Goal: Information Seeking & Learning: Learn about a topic

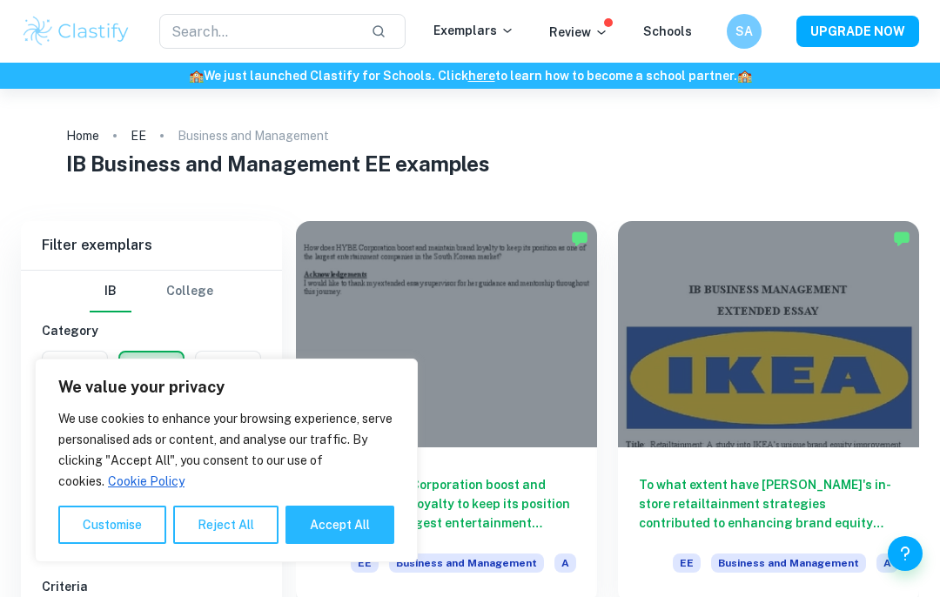
scroll to position [84, 0]
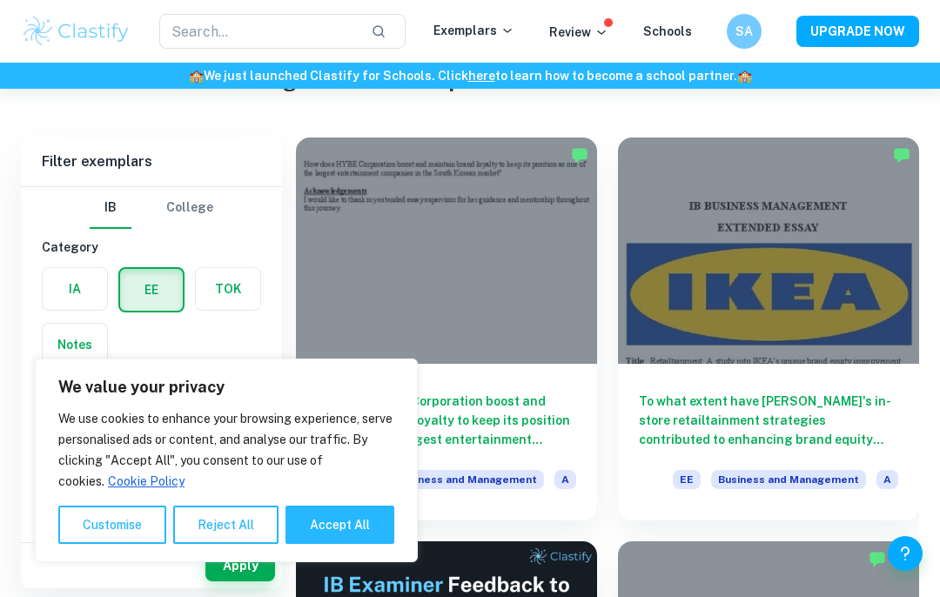
click at [320, 544] on button "Accept All" at bounding box center [339, 525] width 109 height 38
checkbox input "true"
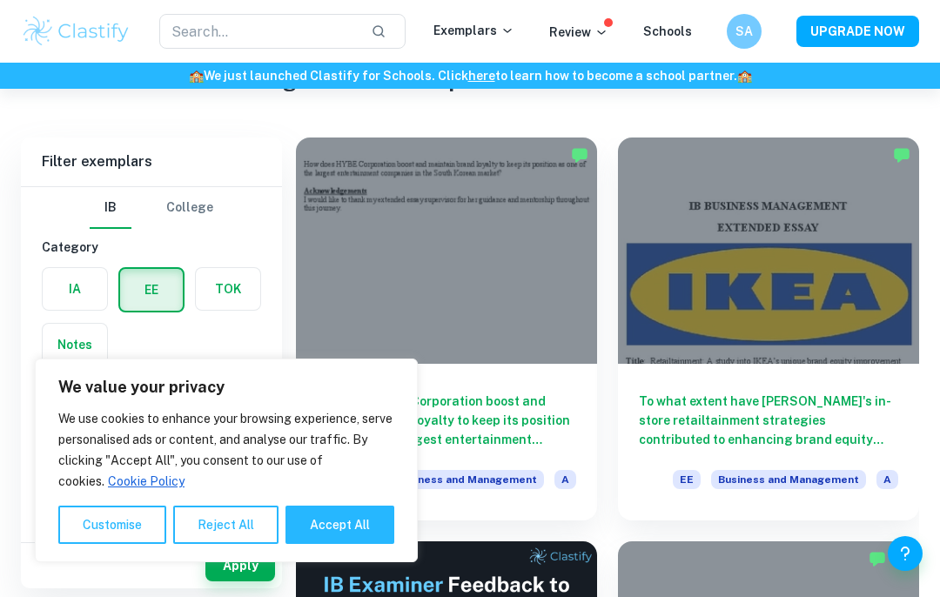
checkbox input "true"
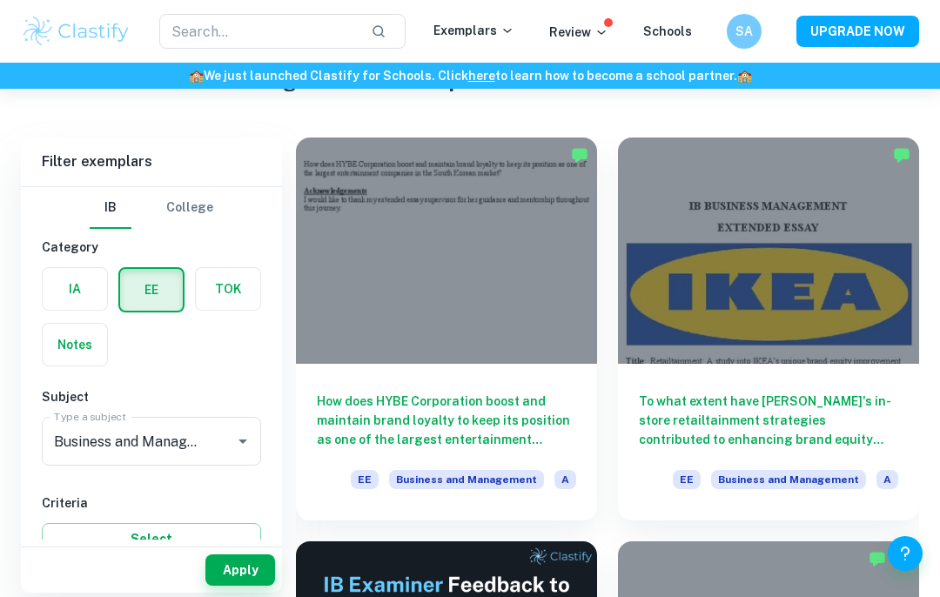
scroll to position [88, 0]
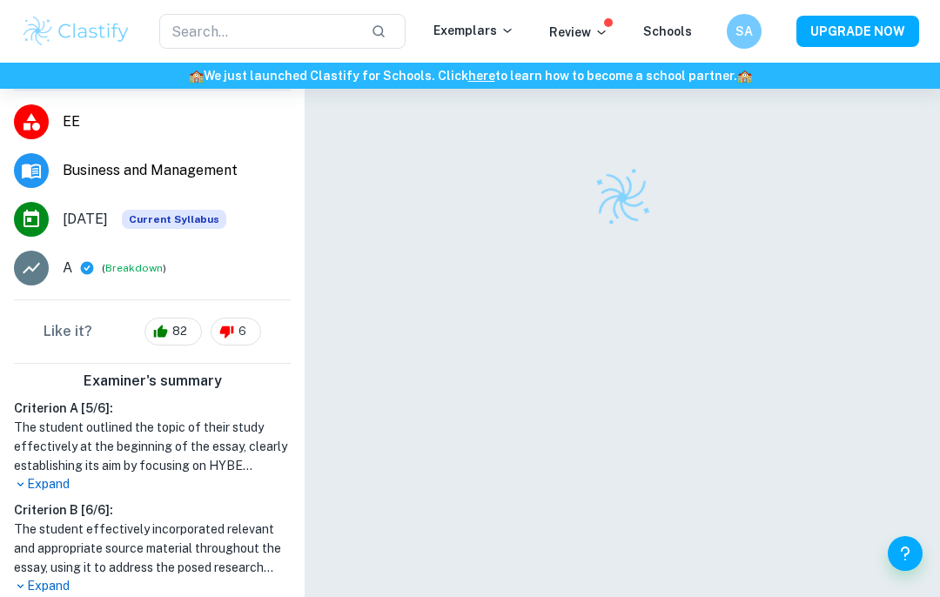
scroll to position [517, 0]
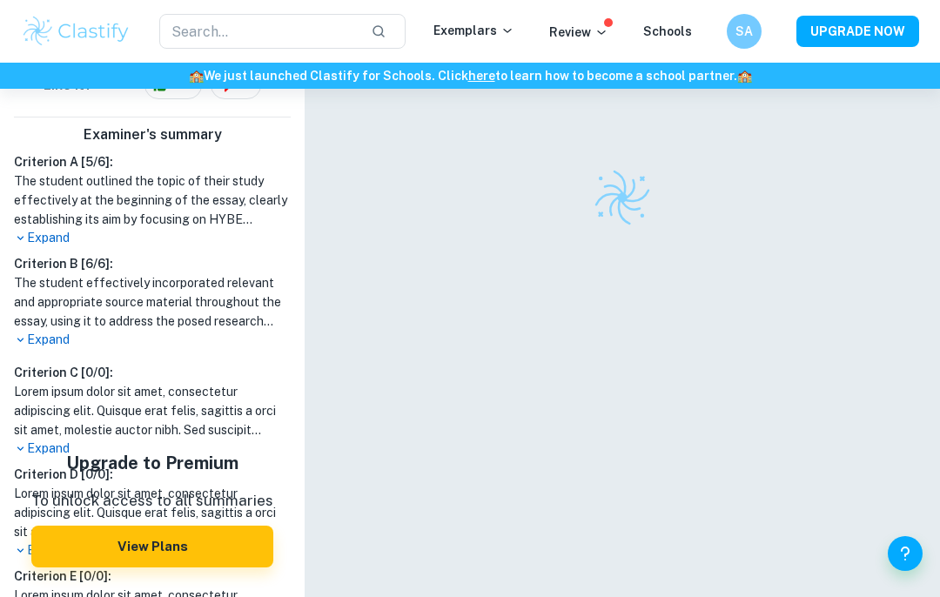
checkbox input "true"
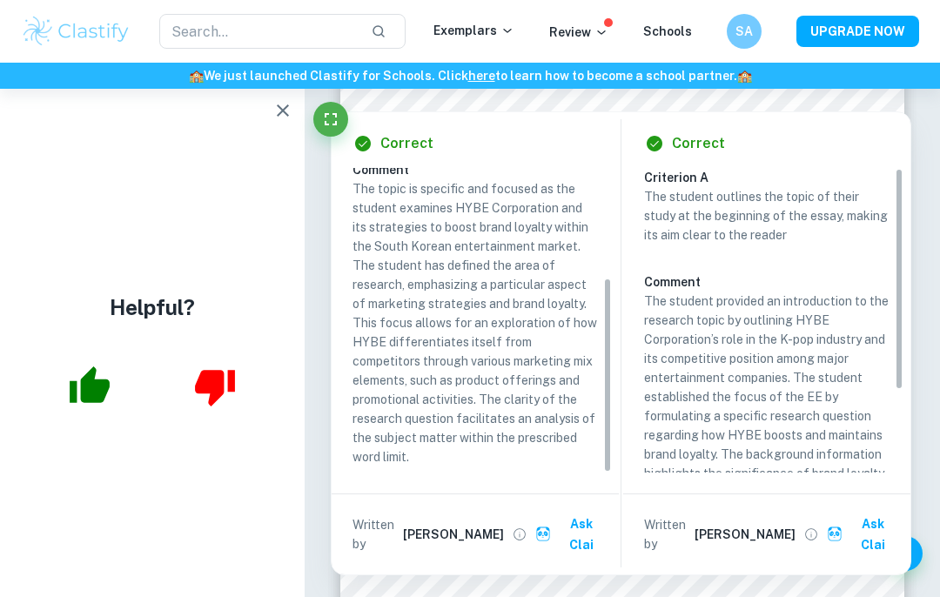
scroll to position [170, 0]
click at [282, 111] on icon "button" at bounding box center [283, 110] width 12 height 12
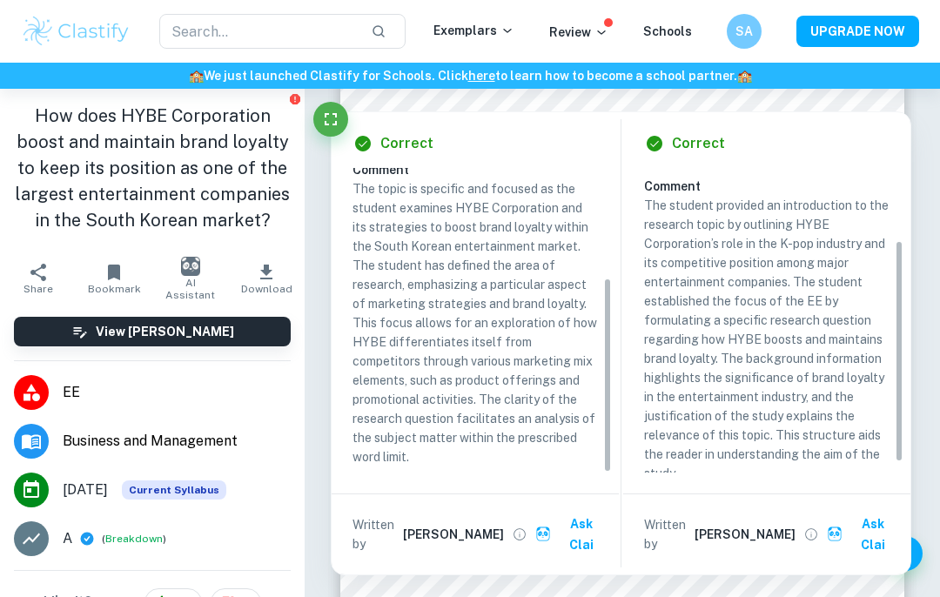
scroll to position [104, 0]
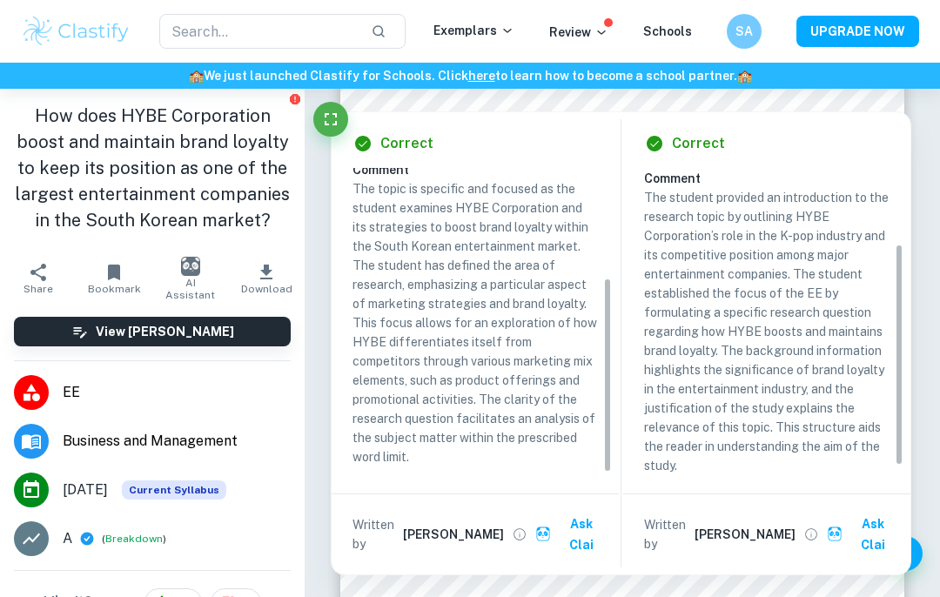
click at [512, 531] on icon "View full profile" at bounding box center [520, 535] width 16 height 16
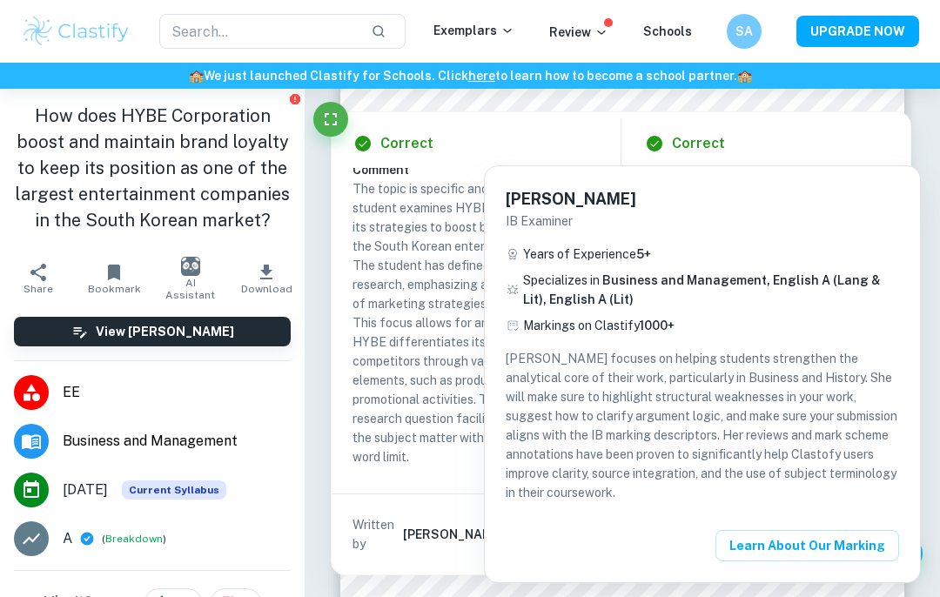
click at [397, 373] on div at bounding box center [470, 298] width 940 height 597
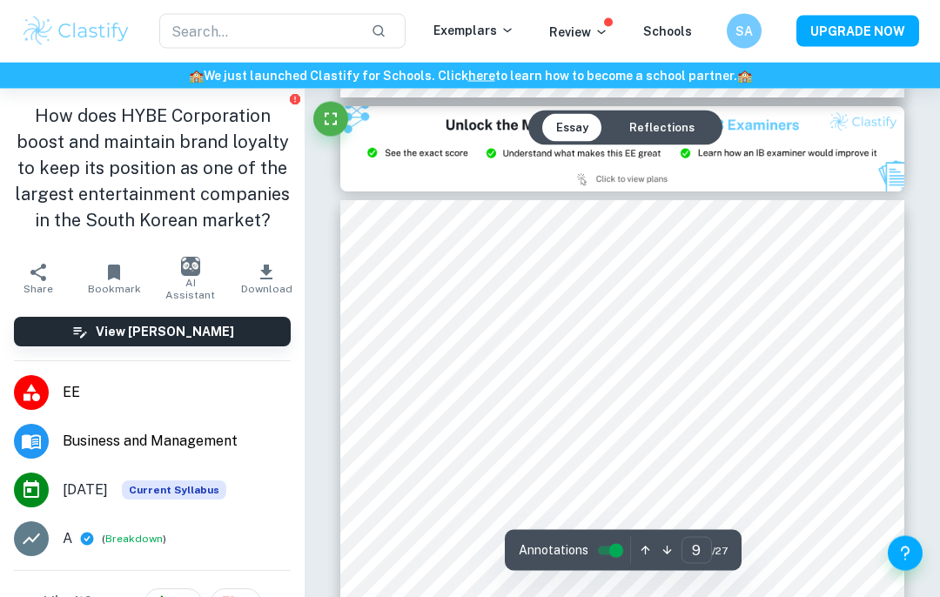
scroll to position [6638, 0]
click at [658, 132] on button "Reflections" at bounding box center [661, 128] width 93 height 28
type input "1"
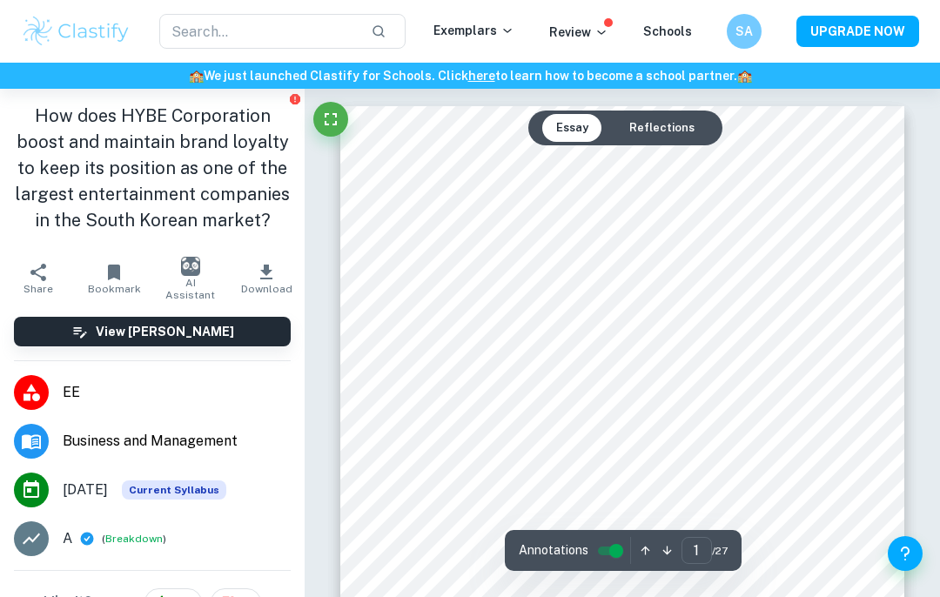
click at [645, 125] on button "Reflections" at bounding box center [661, 128] width 93 height 28
click at [637, 130] on button "Reflections" at bounding box center [661, 128] width 93 height 28
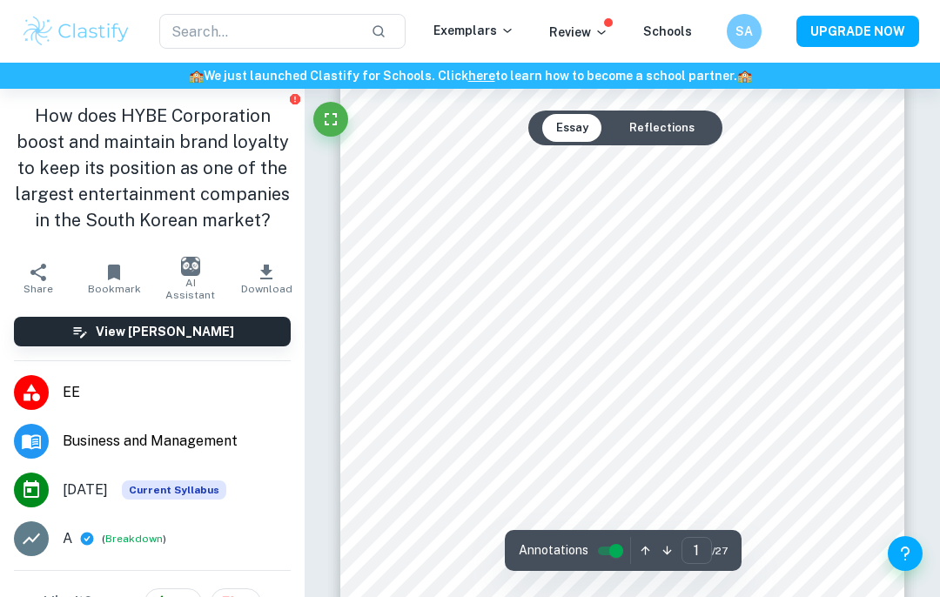
click at [652, 131] on button "Reflections" at bounding box center [661, 128] width 93 height 28
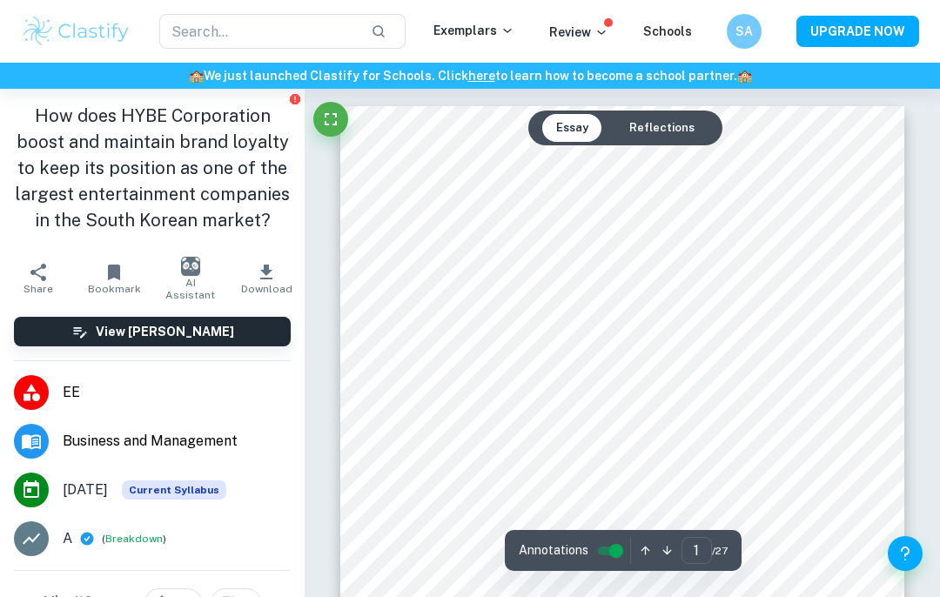
click at [661, 127] on button "Reflections" at bounding box center [661, 128] width 93 height 28
click at [661, 126] on button "Reflections" at bounding box center [661, 128] width 93 height 28
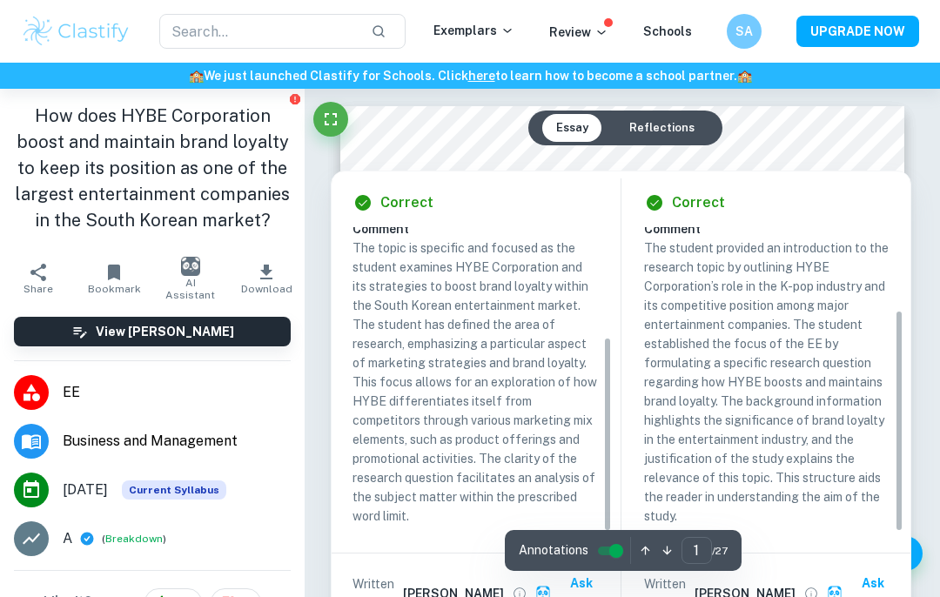
click at [643, 145] on div at bounding box center [619, 146] width 423 height 13
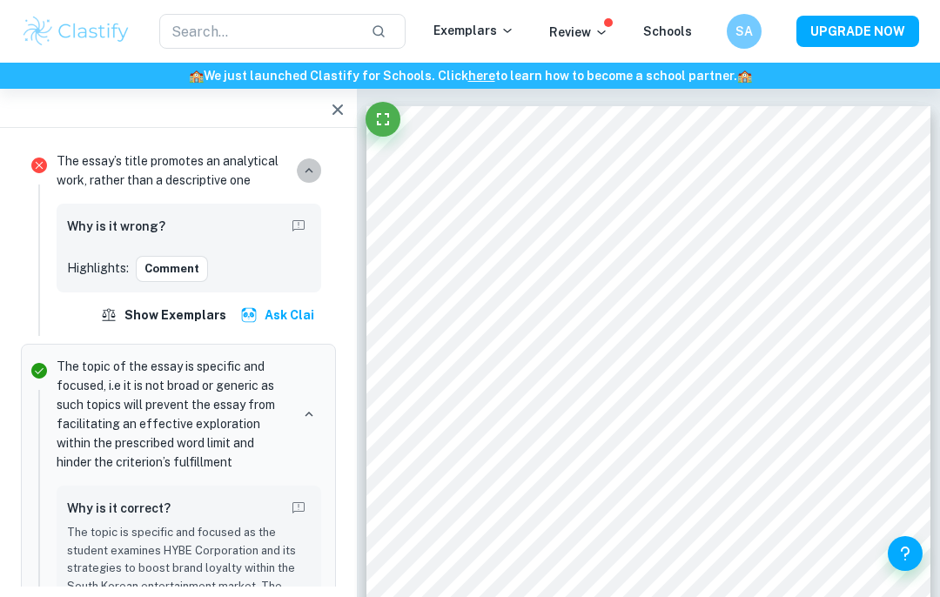
click at [308, 158] on button "button" at bounding box center [309, 170] width 24 height 24
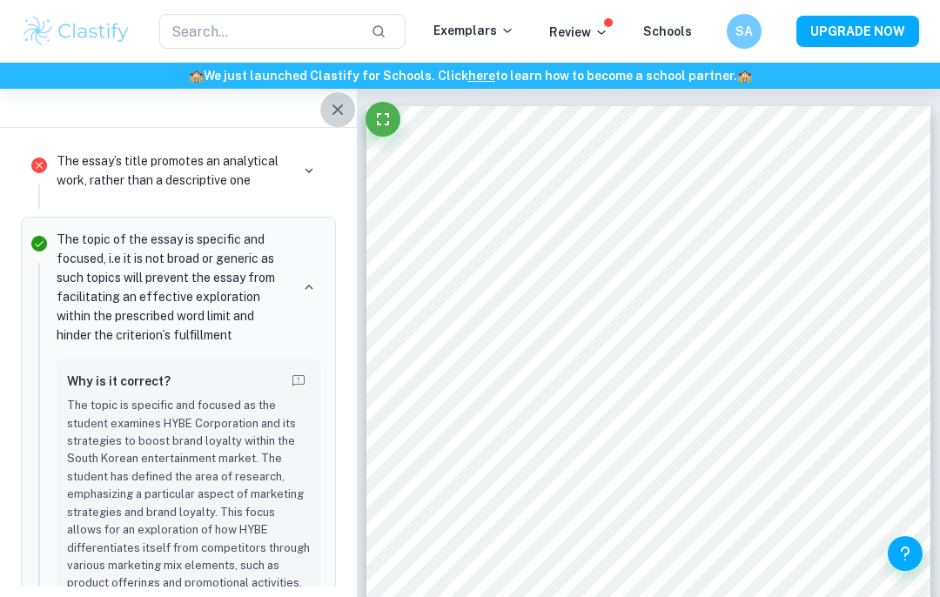
click at [337, 0] on html "We value your privacy We use cookies to enhance your browsing experience, serve…" at bounding box center [470, 298] width 940 height 597
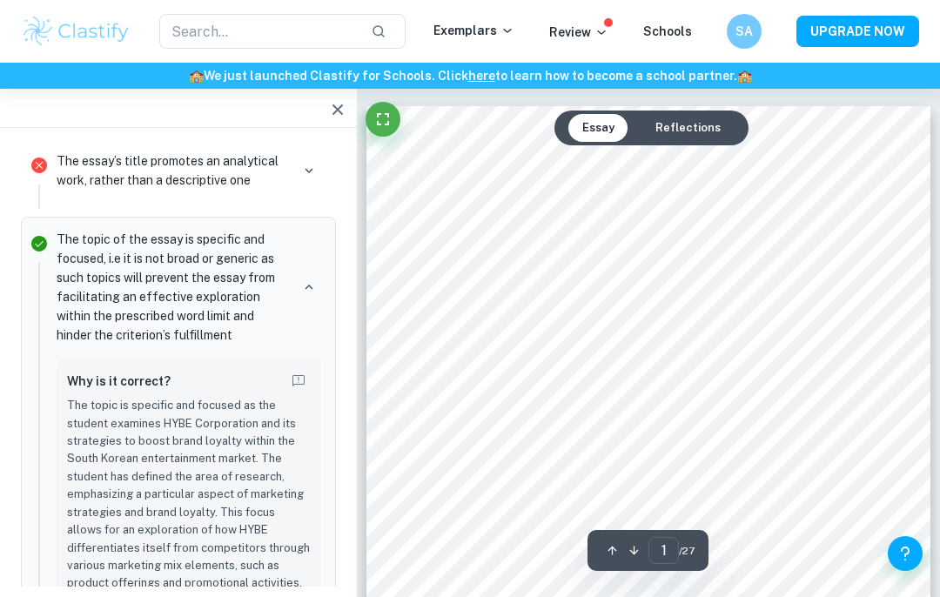
click at [677, 127] on button "Reflections" at bounding box center [687, 128] width 93 height 28
click at [689, 136] on button "Reflections" at bounding box center [687, 128] width 93 height 28
click at [316, 117] on div at bounding box center [178, 108] width 357 height 39
click at [339, 110] on icon "button" at bounding box center [337, 109] width 21 height 21
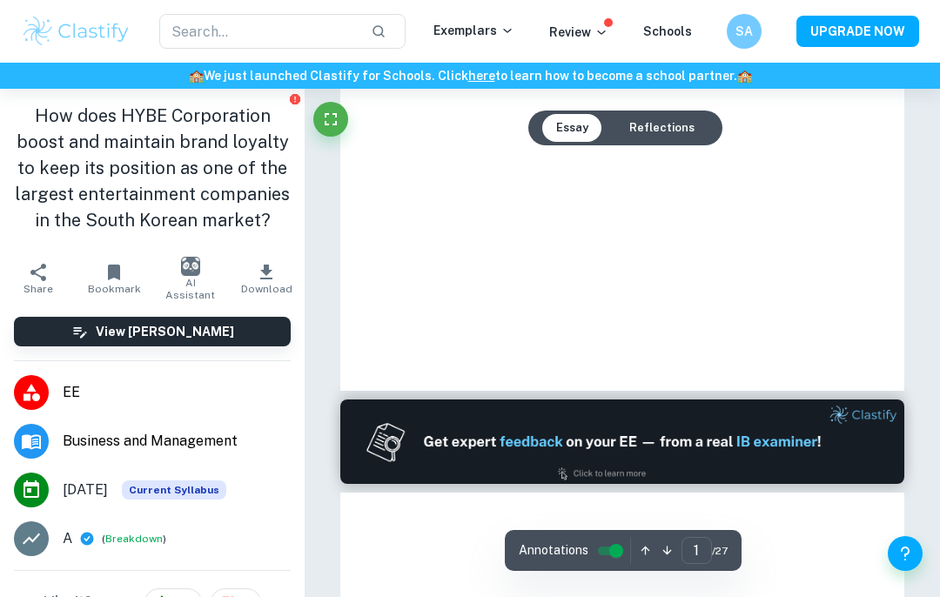
scroll to position [336, 0]
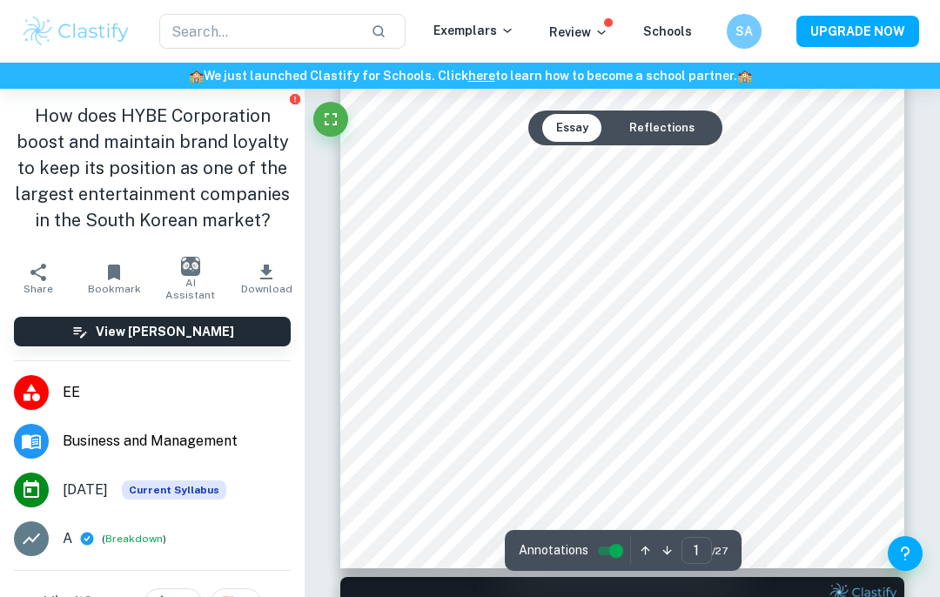
click at [677, 138] on button "Reflections" at bounding box center [661, 128] width 93 height 28
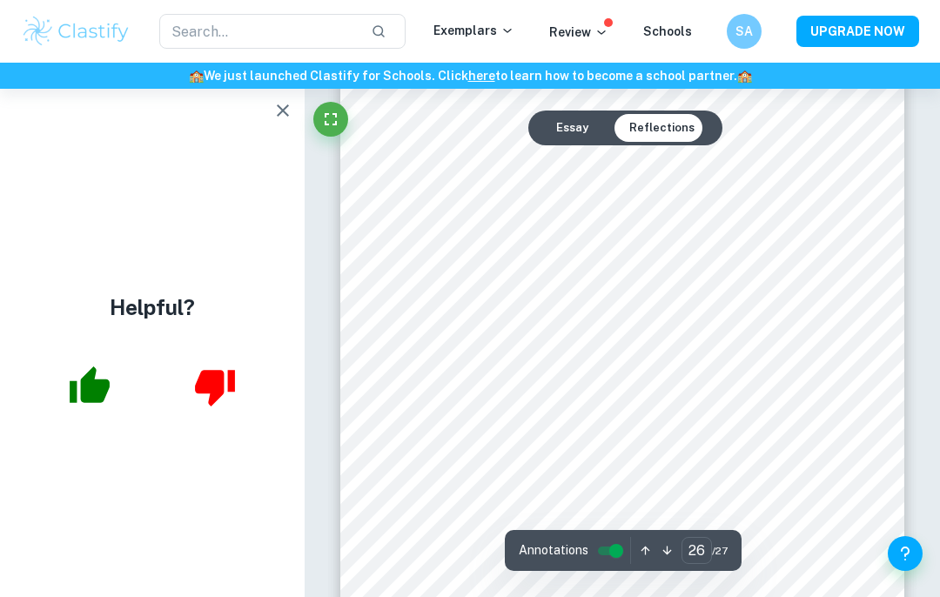
scroll to position [20344, 0]
click at [548, 121] on button "Essay" at bounding box center [572, 128] width 60 height 28
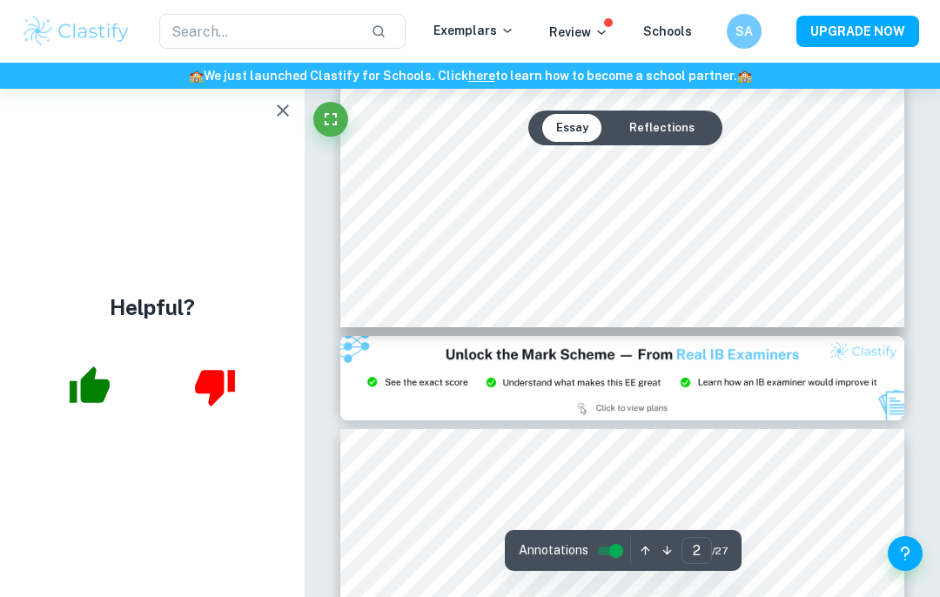
scroll to position [1438, 0]
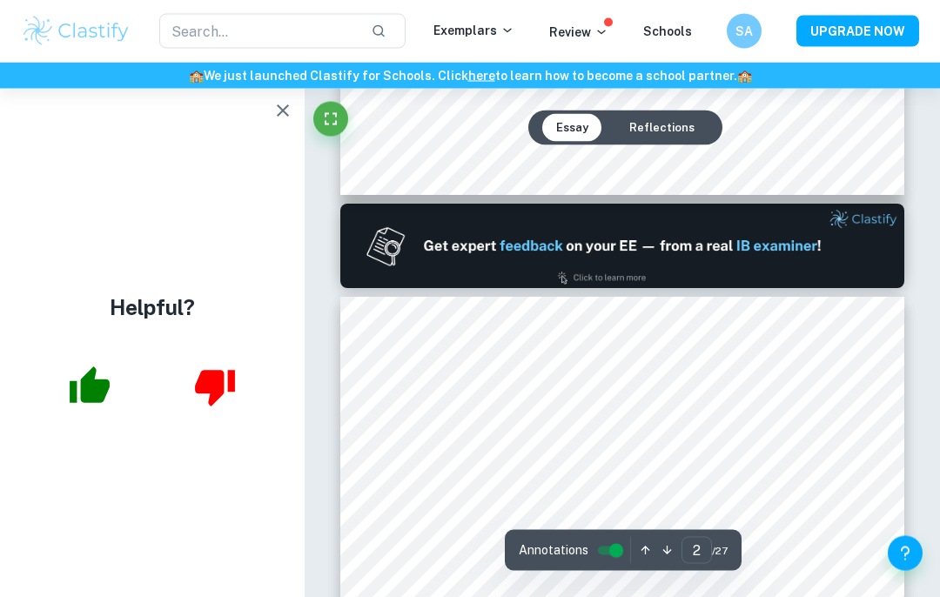
type input "1"
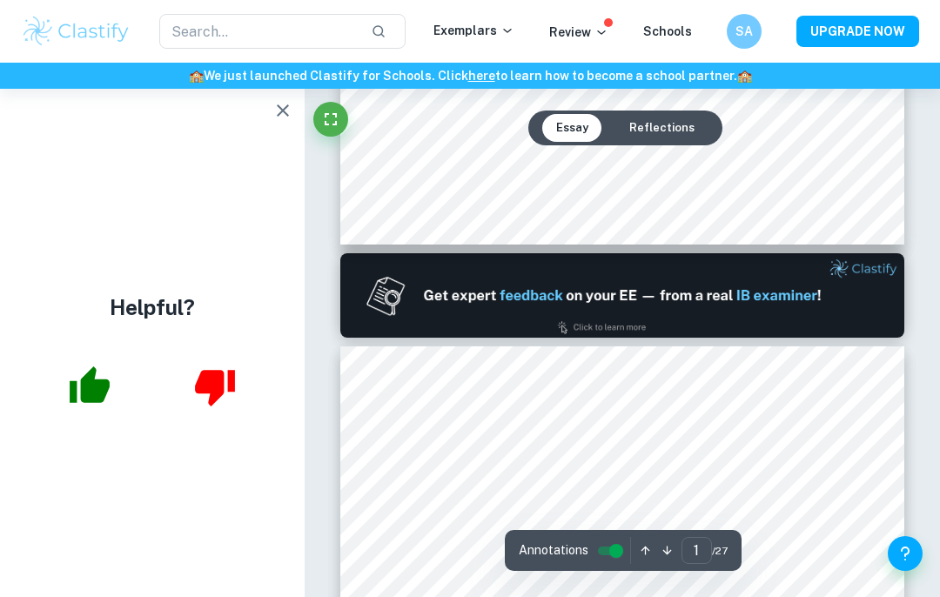
scroll to position [641, 0]
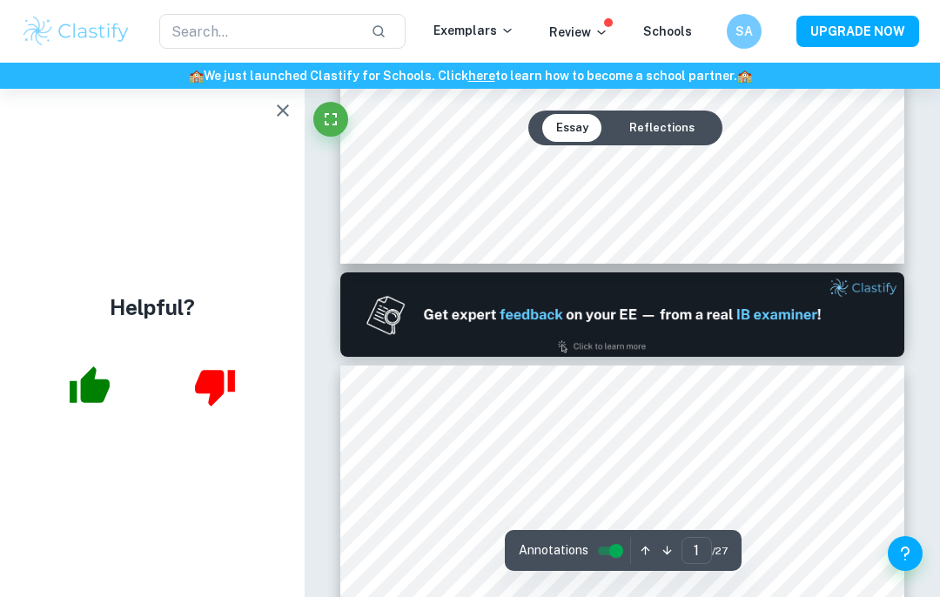
click at [280, 107] on icon "button" at bounding box center [283, 110] width 12 height 12
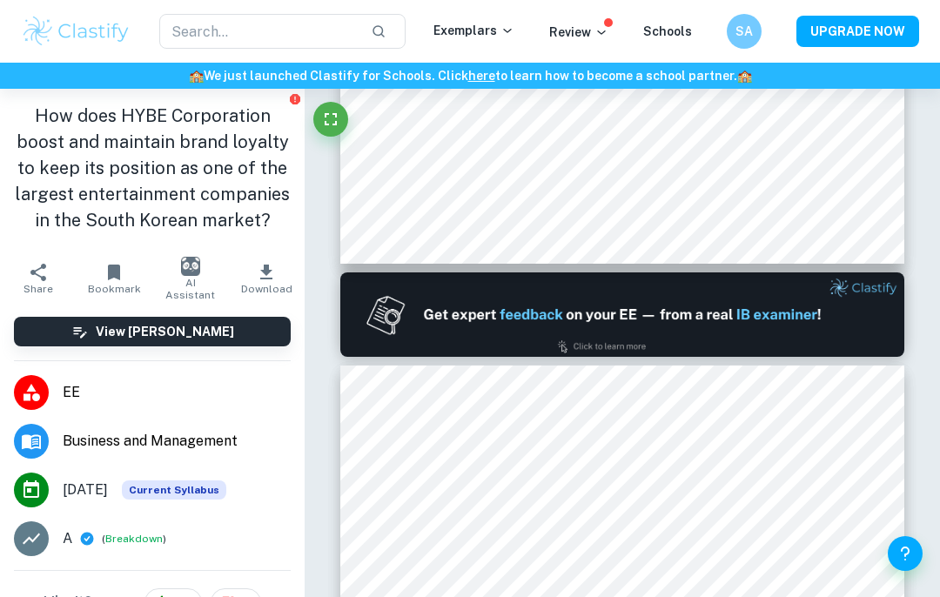
click at [272, 276] on icon "button" at bounding box center [266, 272] width 21 height 21
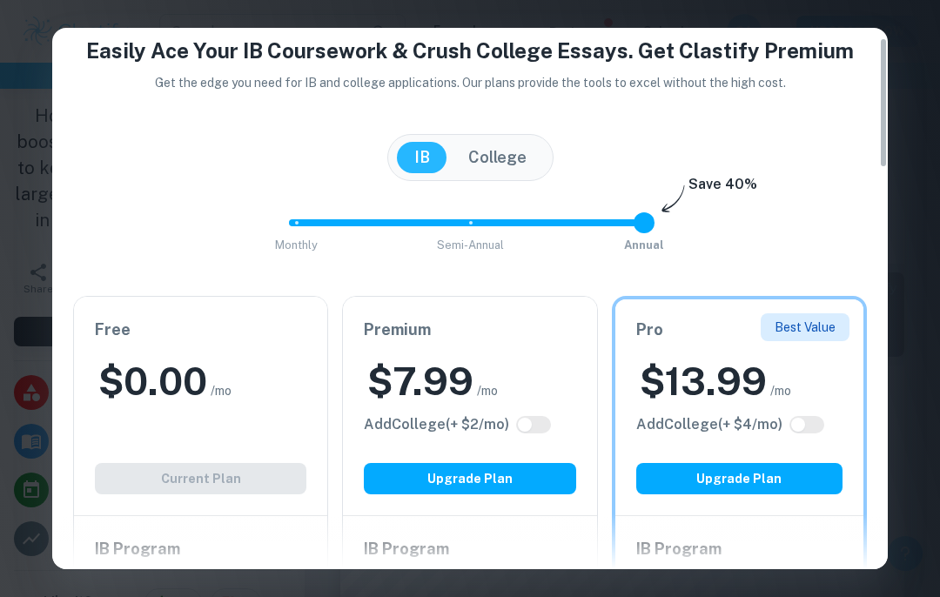
scroll to position [77, 0]
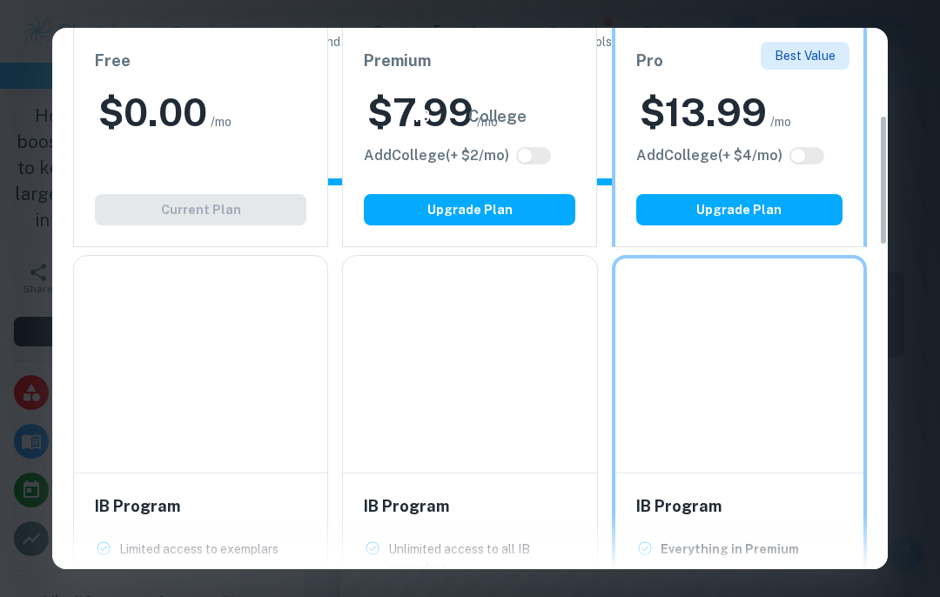
click at [265, 213] on div "Free $ 0.00 /mo Add College (+ $ 2 /mo) Current Plan" at bounding box center [200, 137] width 255 height 219
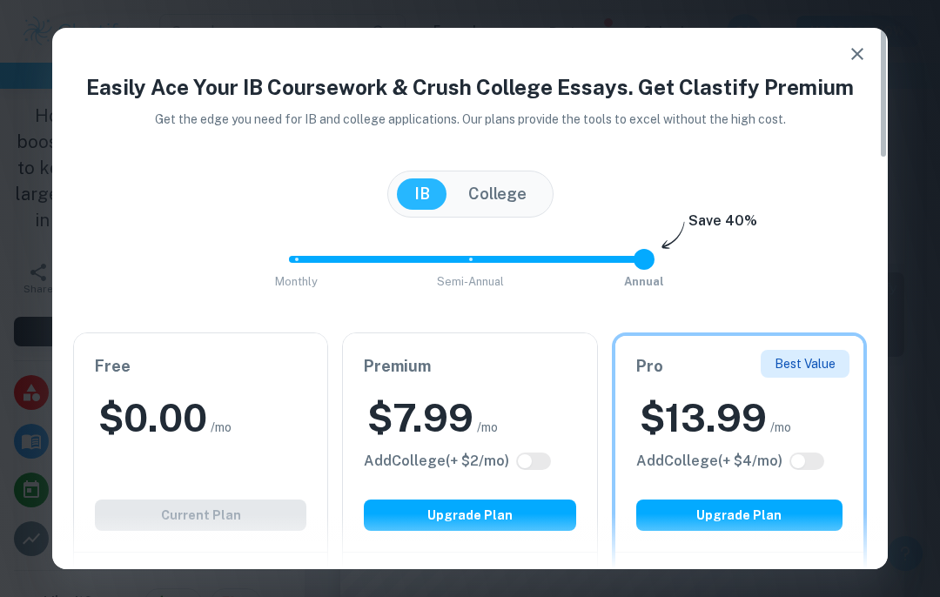
scroll to position [0, 0]
click at [851, 50] on icon "button" at bounding box center [857, 54] width 21 height 21
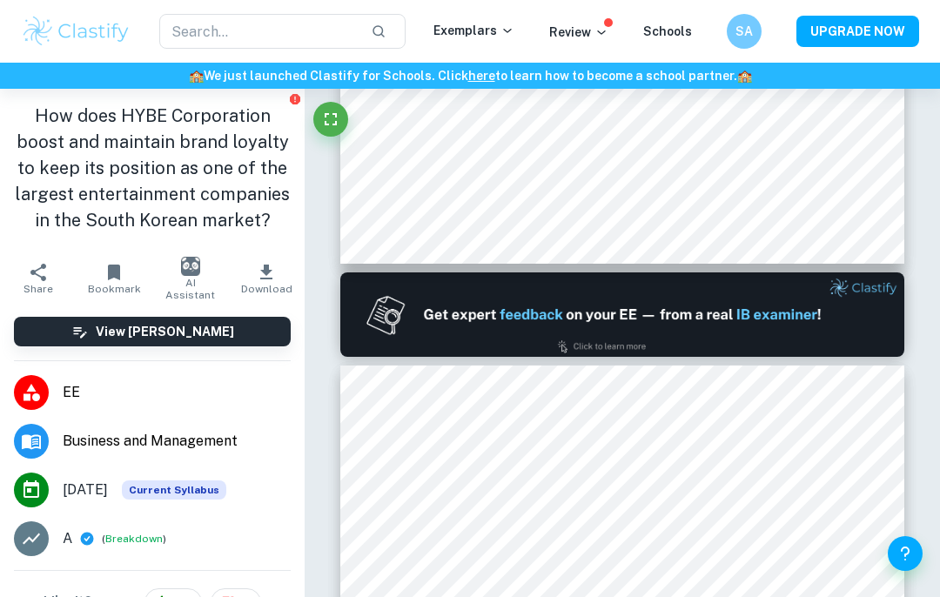
click at [269, 279] on icon "button" at bounding box center [266, 272] width 12 height 15
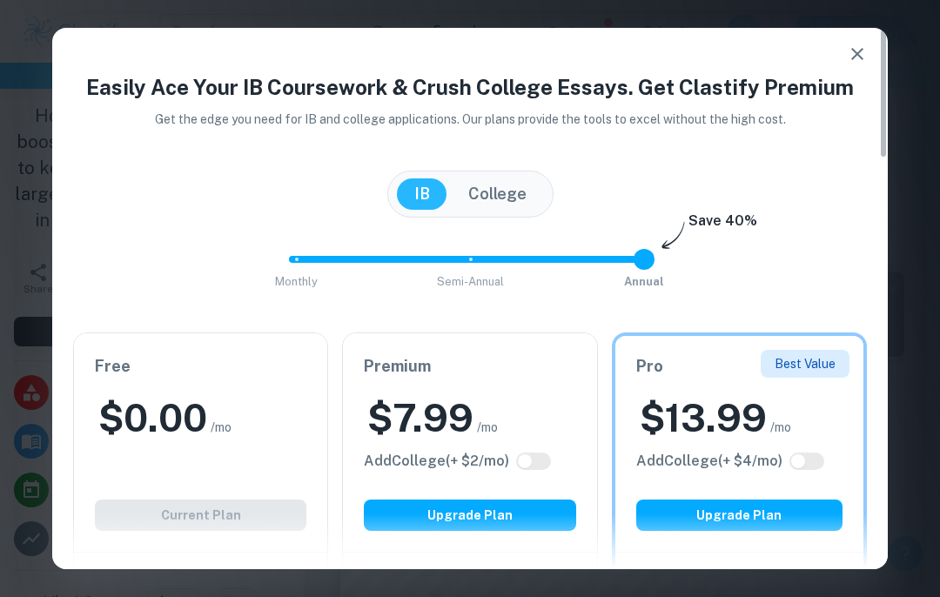
click at [264, 508] on div "Free $ 0.00 /mo Add College (+ $ 2 /mo) Current Plan" at bounding box center [200, 442] width 253 height 218
click at [262, 511] on div "Free $ 0.00 /mo Add College (+ $ 2 /mo) Current Plan" at bounding box center [200, 442] width 253 height 218
click at [208, 531] on div at bounding box center [470, 542] width 836 height 56
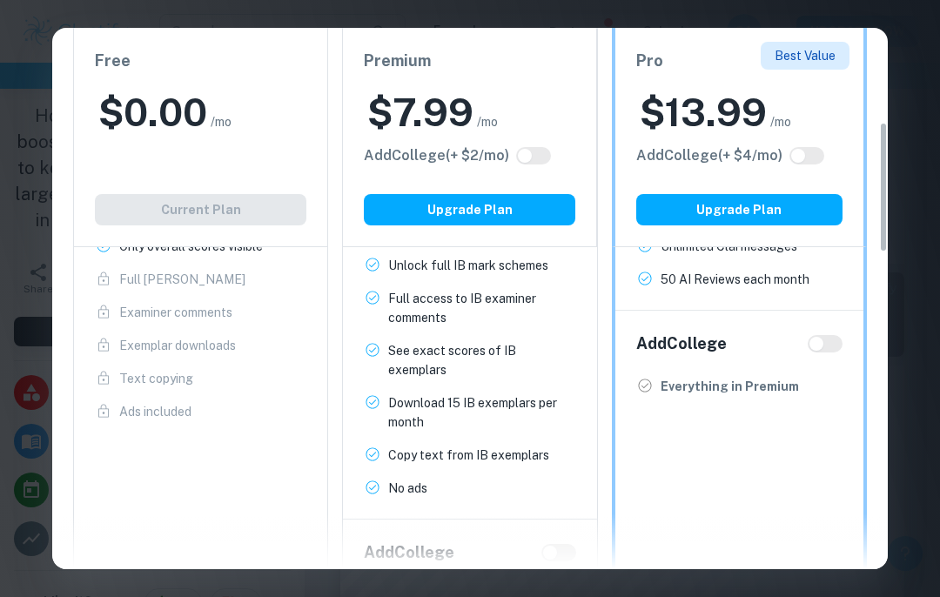
scroll to position [383, 0]
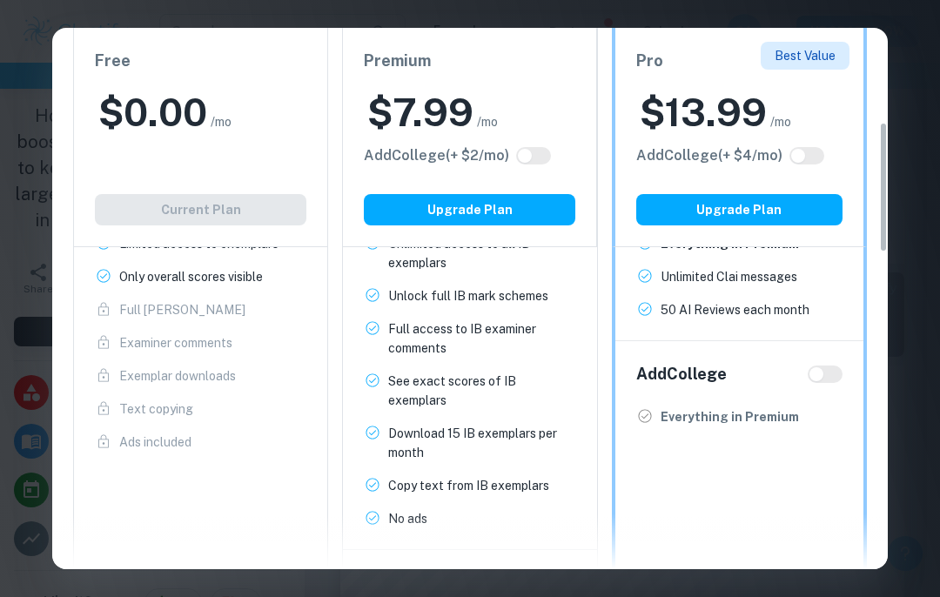
click at [939, 313] on div "Easily Ace Your IB Coursework & Crush College Essays. Get Clastify Premium Get …" at bounding box center [470, 298] width 940 height 597
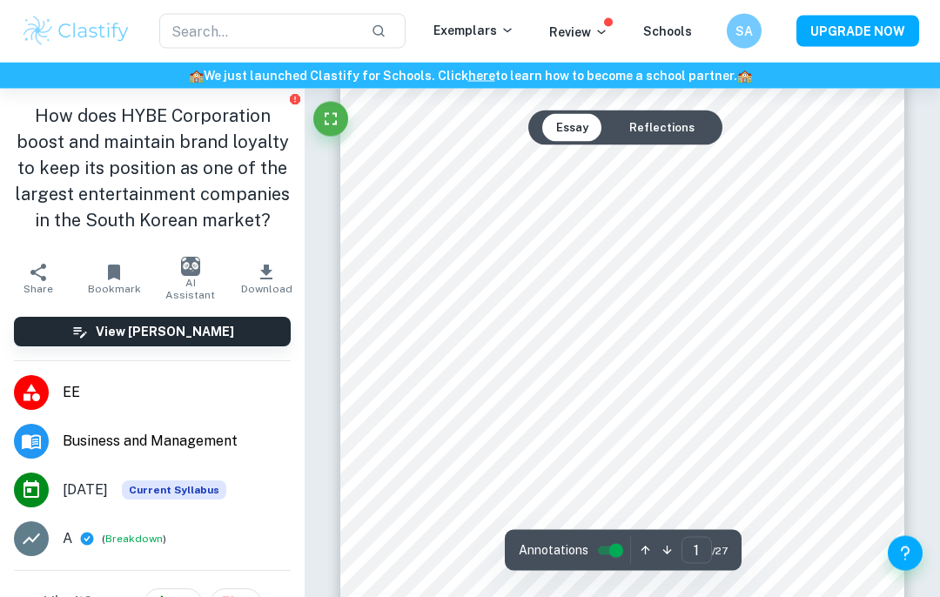
scroll to position [96, 0]
click at [33, 266] on icon "button" at bounding box center [38, 272] width 21 height 21
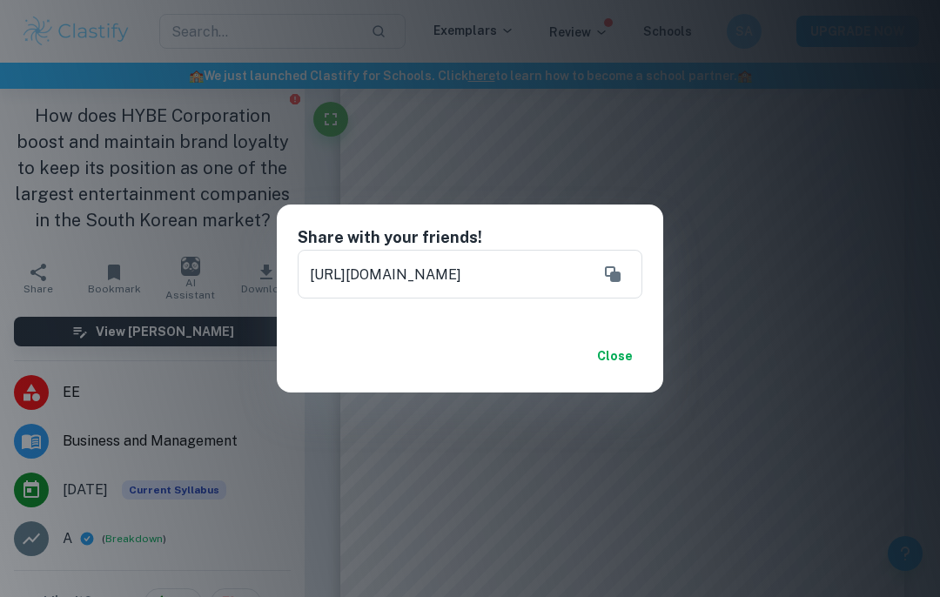
click at [621, 372] on button "Close" at bounding box center [615, 355] width 56 height 31
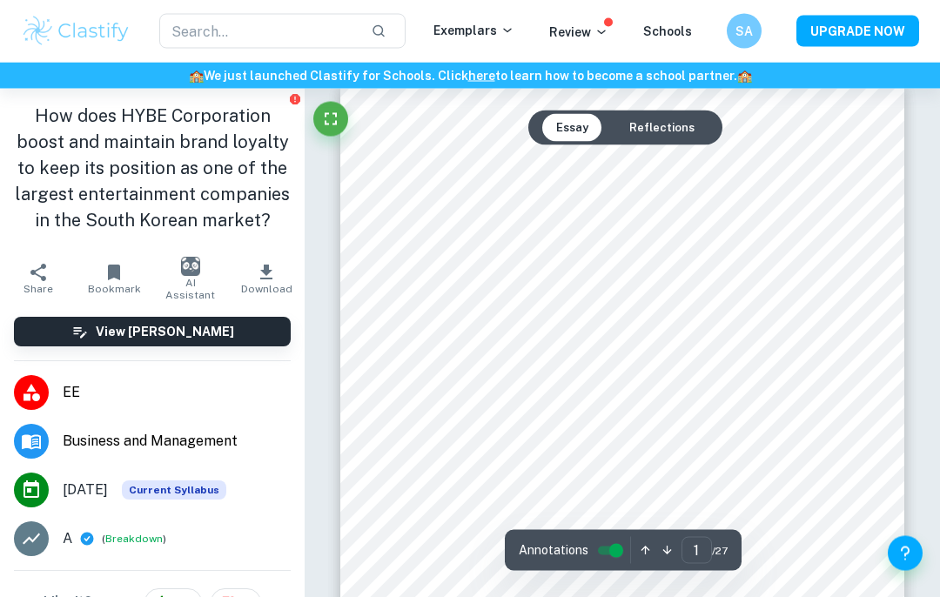
scroll to position [0, 0]
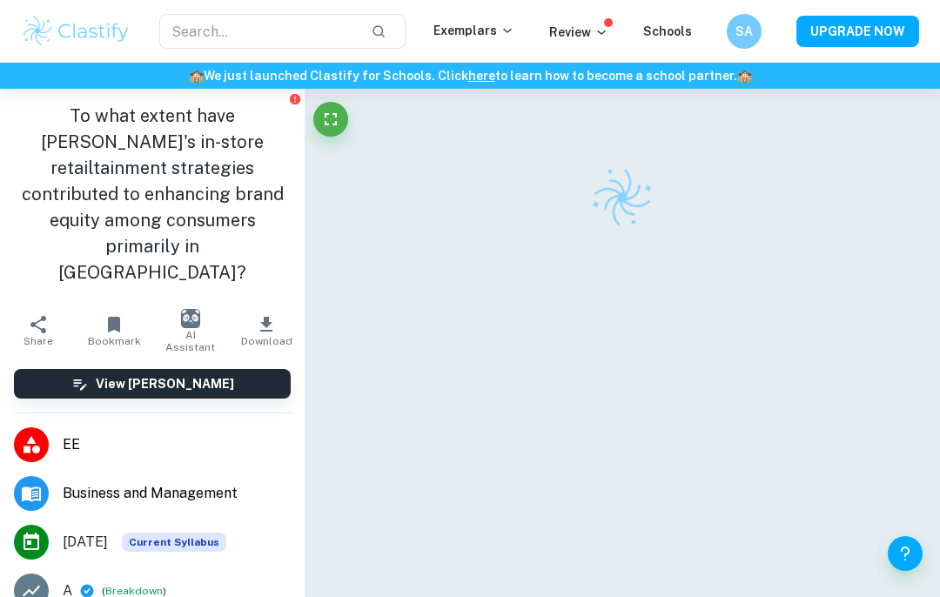
click at [249, 172] on h1 "To what extent have IKEA's in-store retailtainment strategies contributed to en…" at bounding box center [152, 194] width 277 height 183
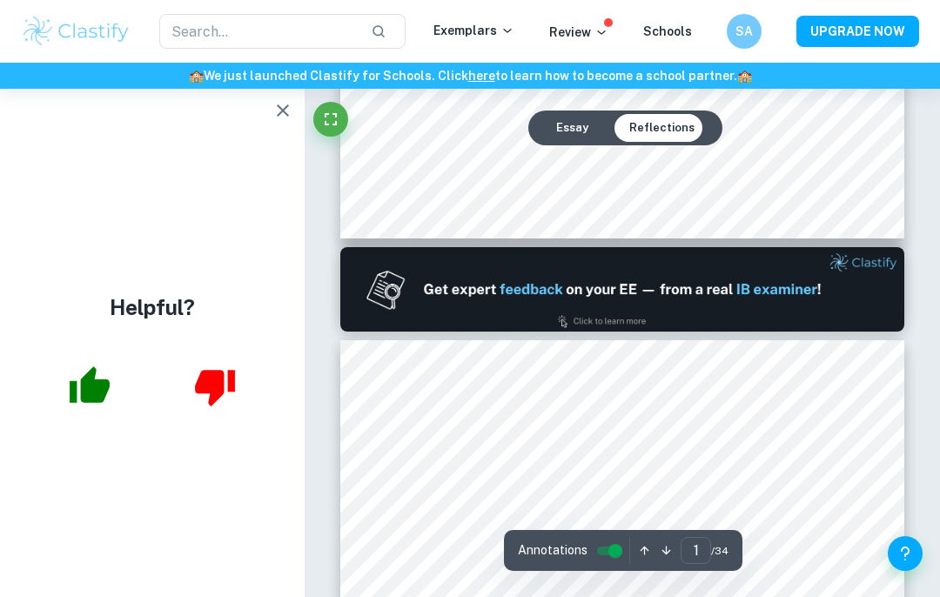
type input "2"
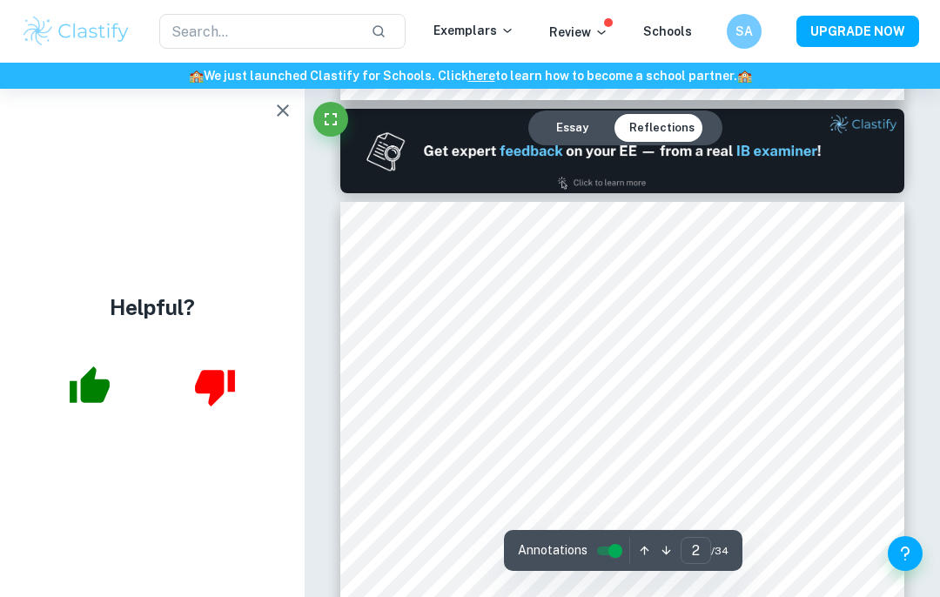
scroll to position [779, 0]
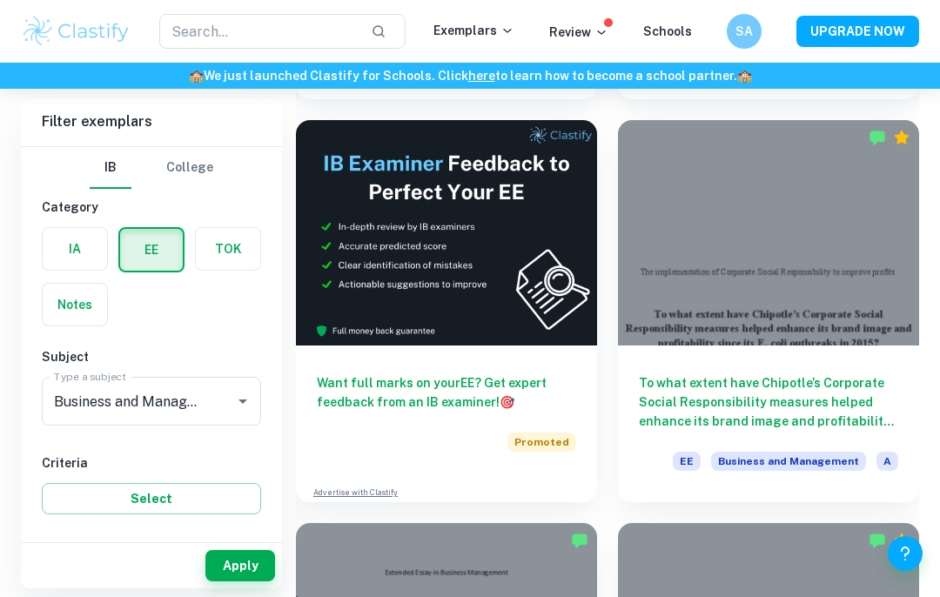
scroll to position [505, 0]
click at [690, 428] on div "To what extent have Chipotle’s Corporate Social Responsibility measures helped …" at bounding box center [768, 424] width 301 height 157
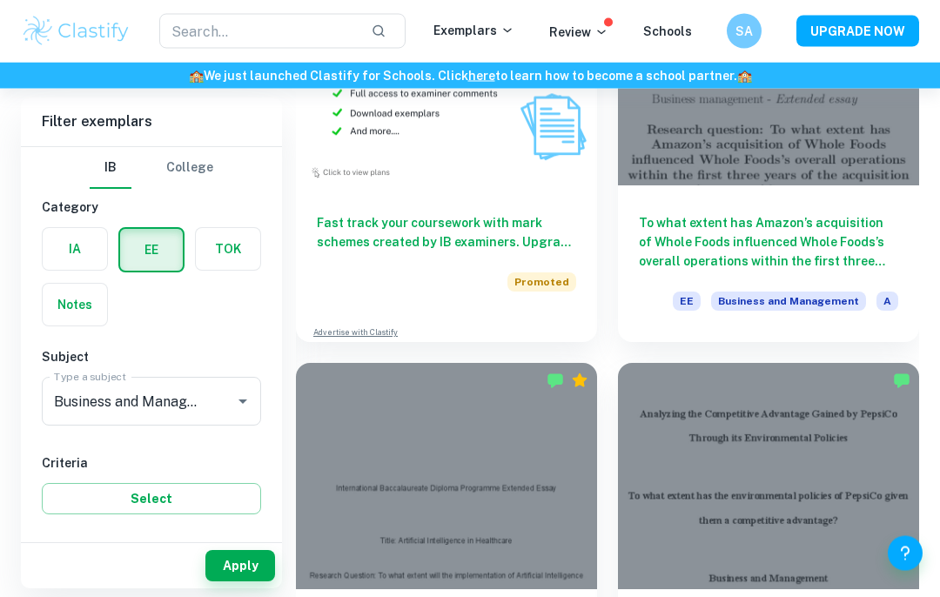
scroll to position [1474, 0]
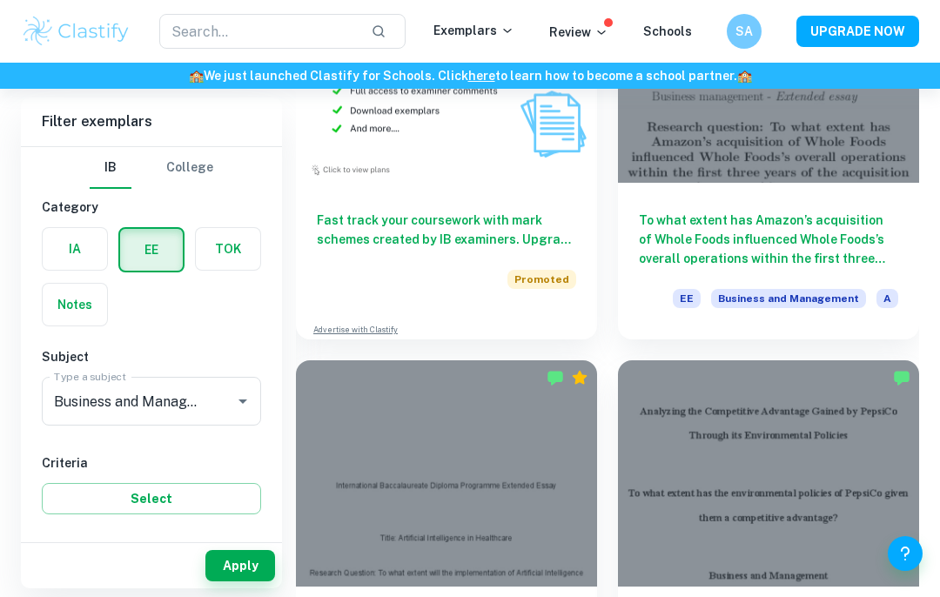
click at [685, 232] on h6 "To what extent has Amazon’s acquisition of Whole Foods influenced Whole Foods’s…" at bounding box center [768, 239] width 259 height 57
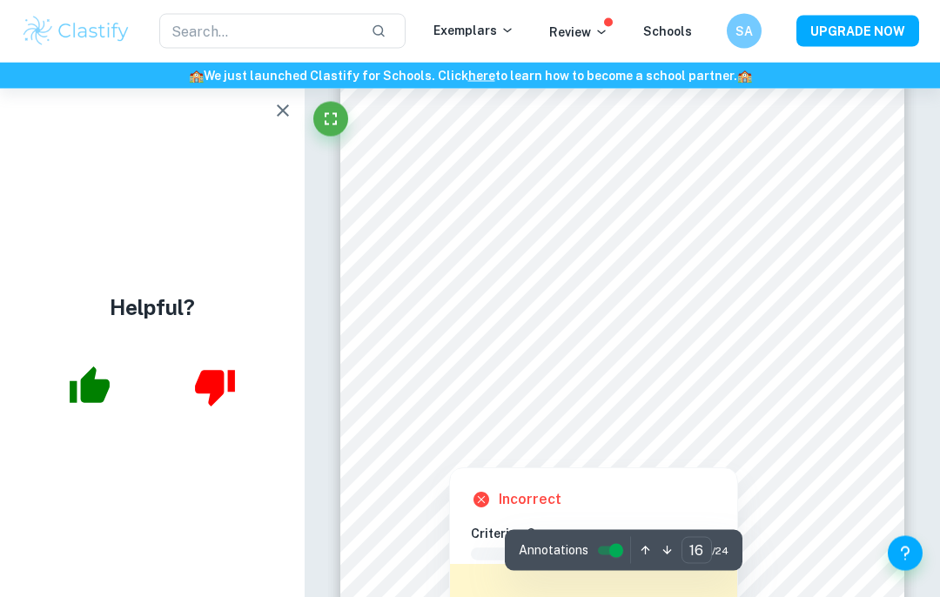
scroll to position [11676, 0]
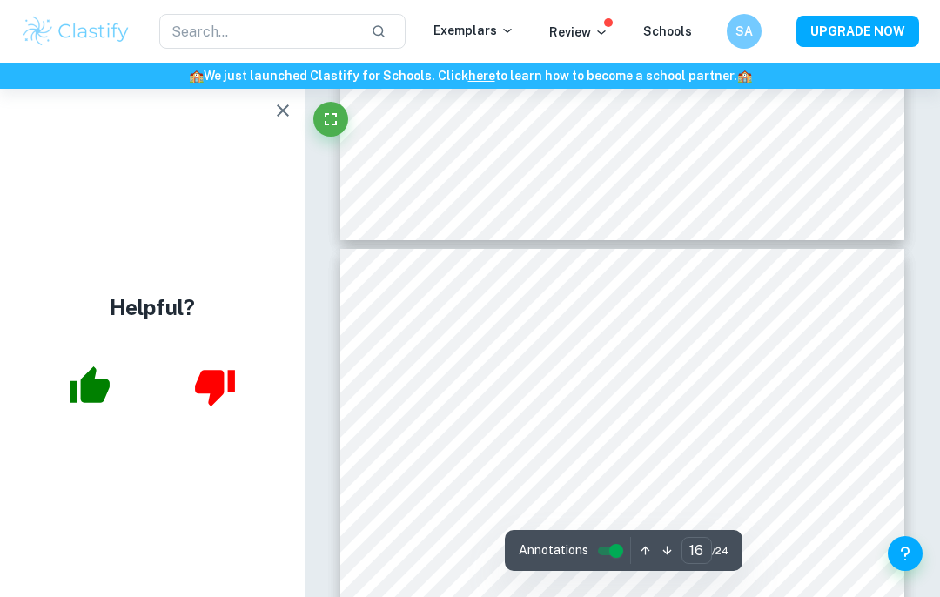
type input "17"
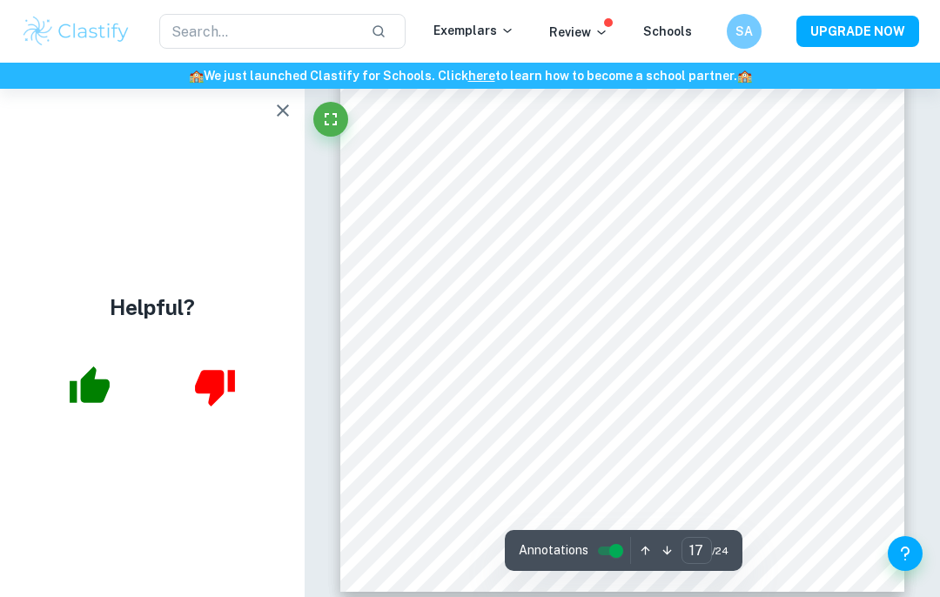
scroll to position [12427, 0]
